Goal: Task Accomplishment & Management: Use online tool/utility

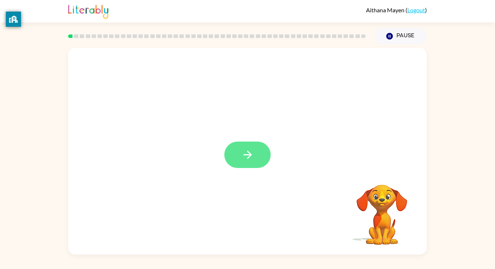
click at [260, 153] on button "button" at bounding box center [247, 155] width 46 height 26
click at [260, 153] on div at bounding box center [247, 151] width 359 height 207
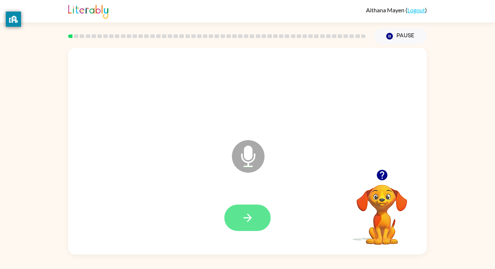
click at [251, 216] on icon "button" at bounding box center [248, 218] width 13 height 13
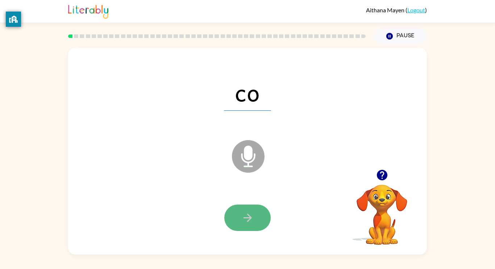
click at [246, 220] on icon "button" at bounding box center [248, 218] width 13 height 13
click at [247, 219] on icon "button" at bounding box center [248, 218] width 13 height 13
click at [245, 213] on icon "button" at bounding box center [248, 218] width 13 height 13
click at [251, 223] on icon "button" at bounding box center [248, 218] width 13 height 13
click at [250, 221] on icon "button" at bounding box center [248, 218] width 13 height 13
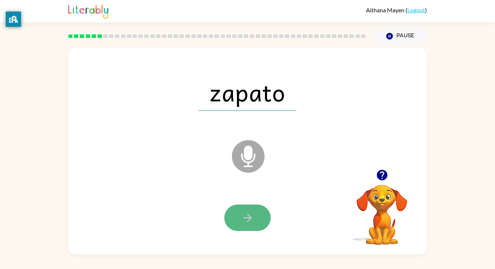
click at [251, 220] on icon "button" at bounding box center [248, 218] width 13 height 13
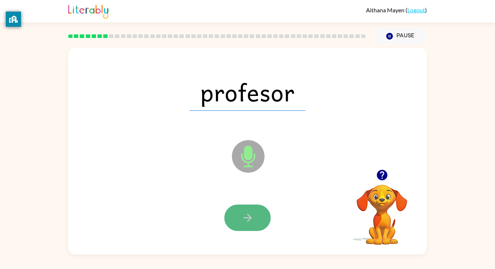
click at [251, 221] on icon "button" at bounding box center [248, 218] width 13 height 13
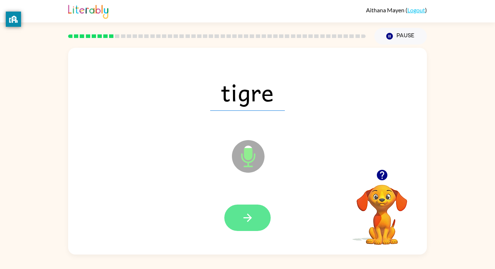
click at [249, 218] on icon "button" at bounding box center [247, 218] width 8 height 8
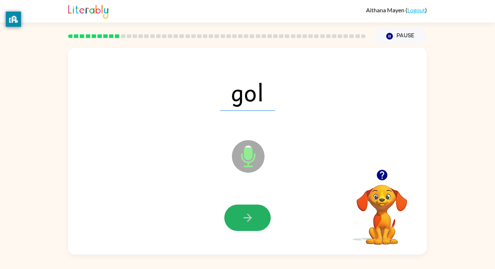
click at [250, 216] on icon "button" at bounding box center [247, 218] width 8 height 8
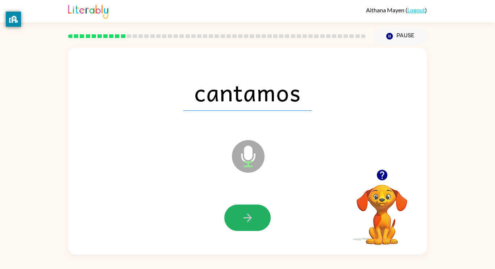
click at [250, 216] on icon "button" at bounding box center [247, 218] width 8 height 8
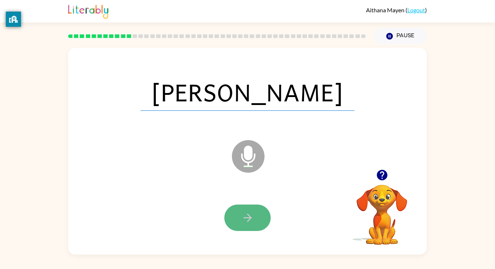
click at [251, 218] on icon "button" at bounding box center [247, 218] width 8 height 8
click at [251, 219] on icon "button" at bounding box center [248, 218] width 13 height 13
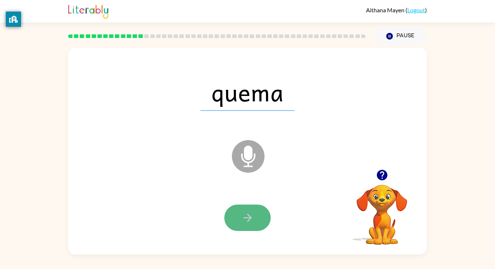
click at [243, 224] on icon "button" at bounding box center [248, 218] width 13 height 13
click at [244, 226] on button "button" at bounding box center [247, 218] width 46 height 26
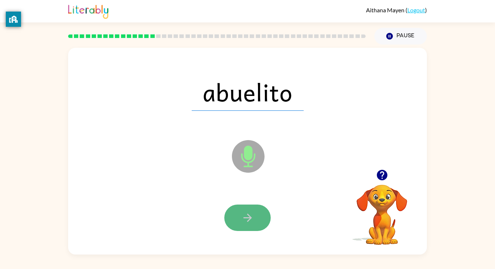
drag, startPoint x: 248, startPoint y: 229, endPoint x: 246, endPoint y: 225, distance: 4.2
click at [246, 225] on button "button" at bounding box center [247, 218] width 46 height 26
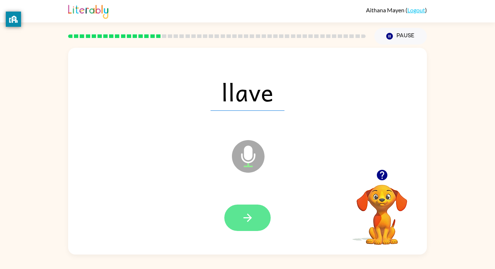
click at [245, 223] on icon "button" at bounding box center [248, 218] width 13 height 13
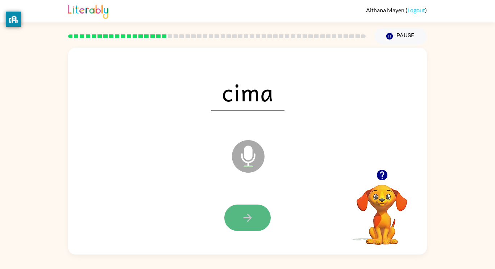
click at [247, 219] on icon "button" at bounding box center [248, 218] width 13 height 13
click at [246, 219] on icon "button" at bounding box center [248, 218] width 13 height 13
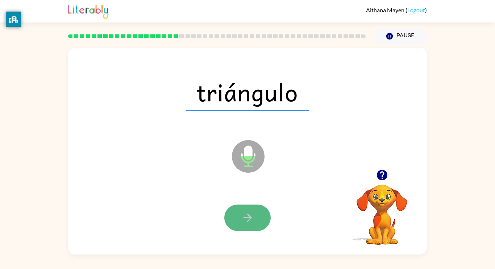
click at [246, 221] on icon "button" at bounding box center [248, 218] width 13 height 13
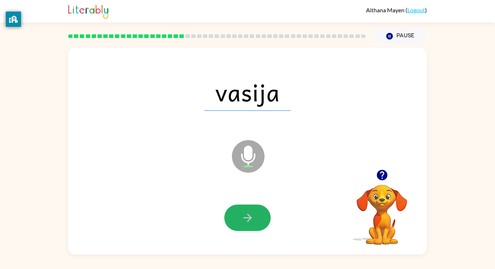
click at [246, 221] on icon "button" at bounding box center [248, 218] width 13 height 13
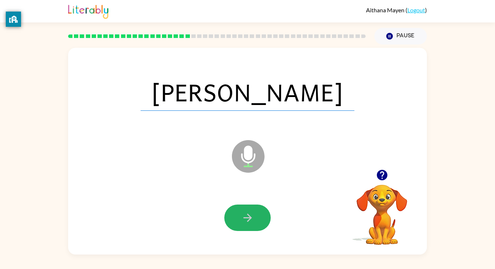
click at [246, 221] on icon "button" at bounding box center [248, 218] width 13 height 13
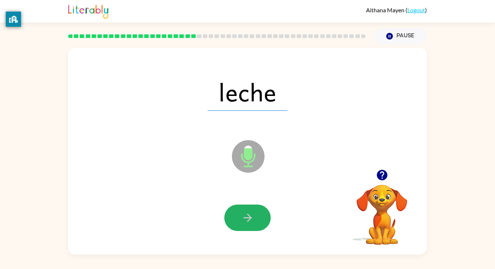
click at [246, 221] on icon "button" at bounding box center [248, 218] width 13 height 13
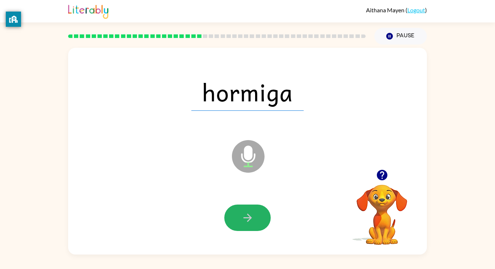
click at [246, 221] on icon "button" at bounding box center [248, 218] width 13 height 13
click at [246, 221] on div at bounding box center [247, 218] width 46 height 26
click at [246, 221] on icon "button" at bounding box center [248, 218] width 13 height 13
click at [246, 221] on div at bounding box center [247, 218] width 46 height 26
click at [246, 221] on icon "button" at bounding box center [248, 218] width 13 height 13
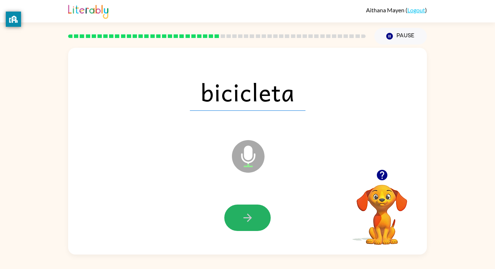
click at [246, 221] on icon "button" at bounding box center [248, 218] width 13 height 13
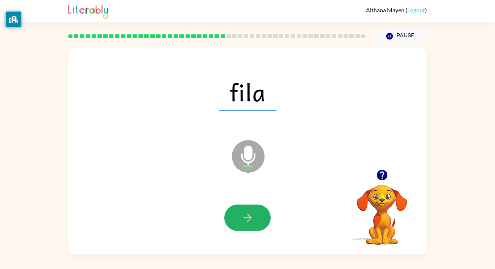
click at [246, 221] on icon "button" at bounding box center [248, 218] width 13 height 13
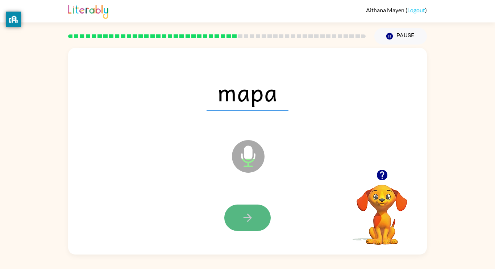
click at [246, 221] on icon "button" at bounding box center [248, 218] width 13 height 13
click at [250, 209] on button "button" at bounding box center [247, 218] width 46 height 26
click at [251, 212] on icon "button" at bounding box center [248, 218] width 13 height 13
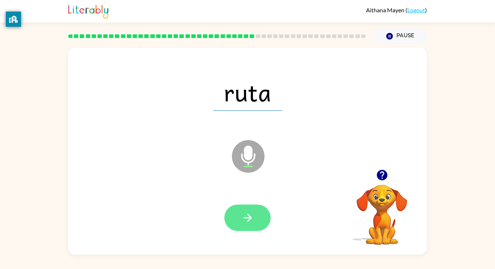
click at [248, 226] on button "button" at bounding box center [247, 218] width 46 height 26
click at [259, 214] on button "button" at bounding box center [247, 218] width 46 height 26
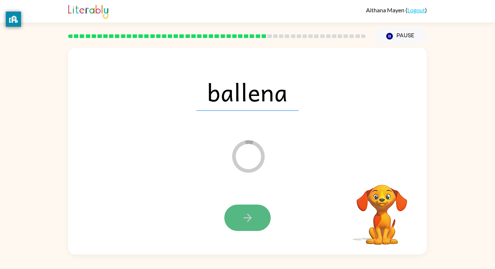
click at [244, 213] on icon "button" at bounding box center [248, 218] width 13 height 13
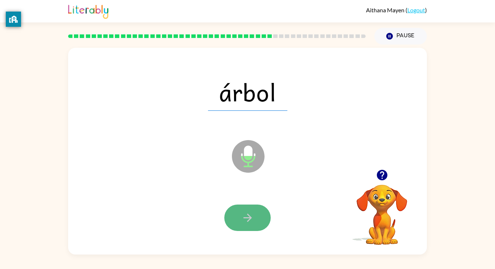
click at [247, 211] on button "button" at bounding box center [247, 218] width 46 height 26
click at [247, 211] on div at bounding box center [247, 218] width 46 height 26
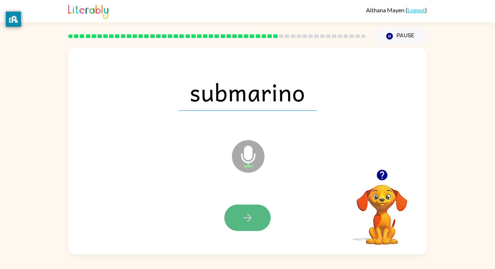
click at [242, 214] on button "button" at bounding box center [247, 218] width 46 height 26
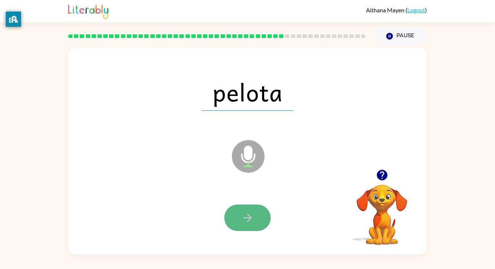
click at [242, 214] on icon "button" at bounding box center [248, 218] width 13 height 13
click at [263, 224] on button "button" at bounding box center [247, 218] width 46 height 26
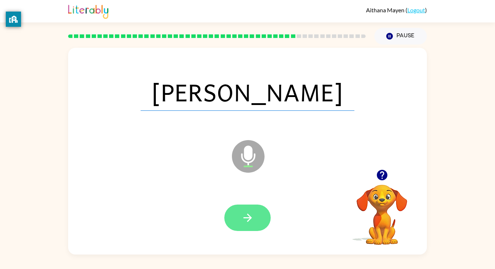
drag, startPoint x: 266, startPoint y: 239, endPoint x: 248, endPoint y: 221, distance: 24.6
click at [248, 221] on div at bounding box center [247, 218] width 345 height 59
drag, startPoint x: 248, startPoint y: 221, endPoint x: 243, endPoint y: 224, distance: 6.7
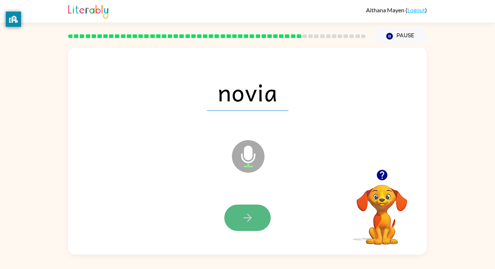
drag, startPoint x: 243, startPoint y: 223, endPoint x: 240, endPoint y: 218, distance: 6.0
click at [240, 218] on button "button" at bounding box center [247, 218] width 46 height 26
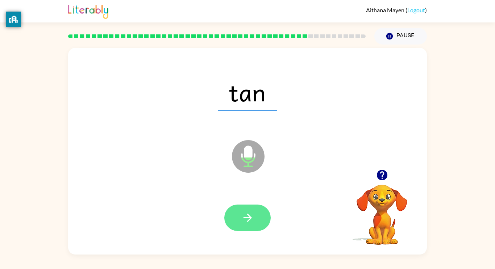
drag, startPoint x: 247, startPoint y: 217, endPoint x: 236, endPoint y: 217, distance: 10.5
click at [236, 217] on button "button" at bounding box center [247, 218] width 46 height 26
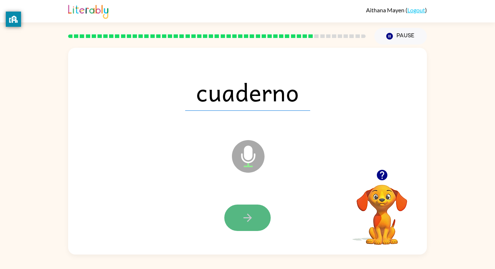
click at [239, 216] on button "button" at bounding box center [247, 218] width 46 height 26
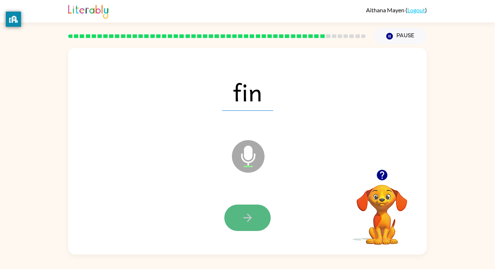
click at [239, 216] on button "button" at bounding box center [247, 218] width 46 height 26
click at [238, 216] on button "button" at bounding box center [247, 218] width 46 height 26
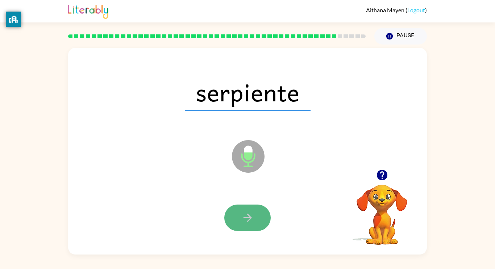
click at [235, 214] on button "button" at bounding box center [247, 218] width 46 height 26
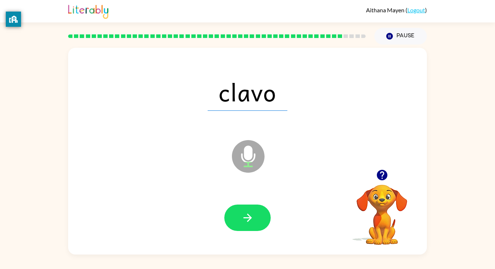
click at [235, 214] on button "button" at bounding box center [247, 218] width 46 height 26
